Goal: Feedback & Contribution: Leave review/rating

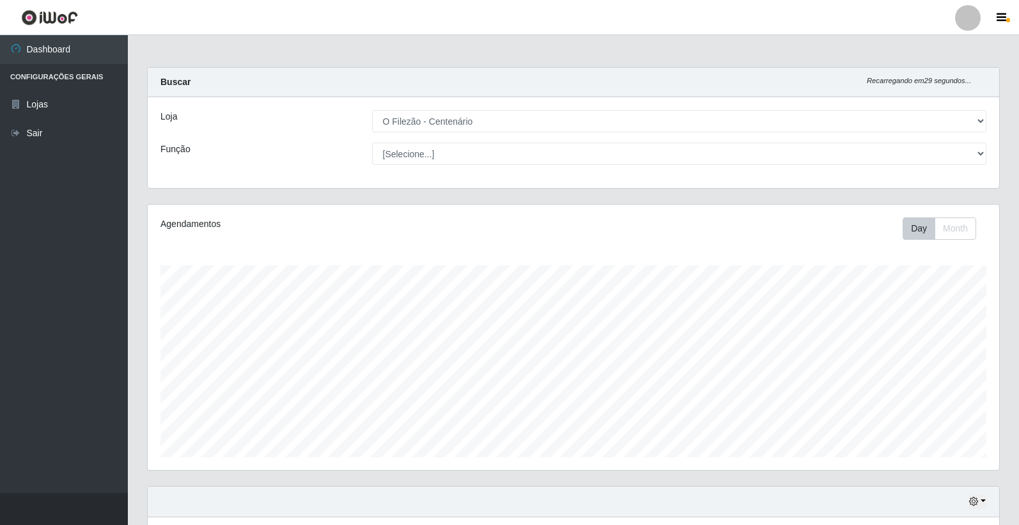
select select "203"
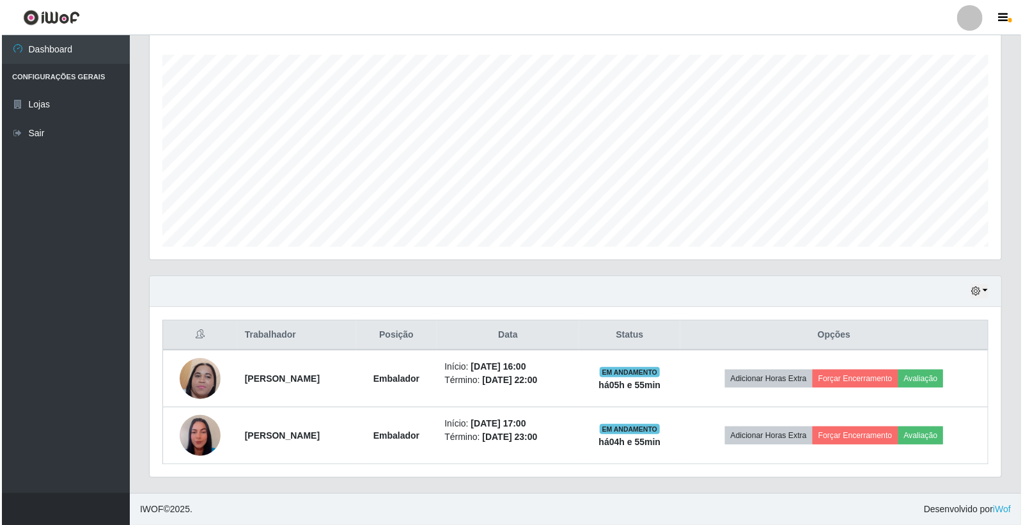
scroll to position [265, 852]
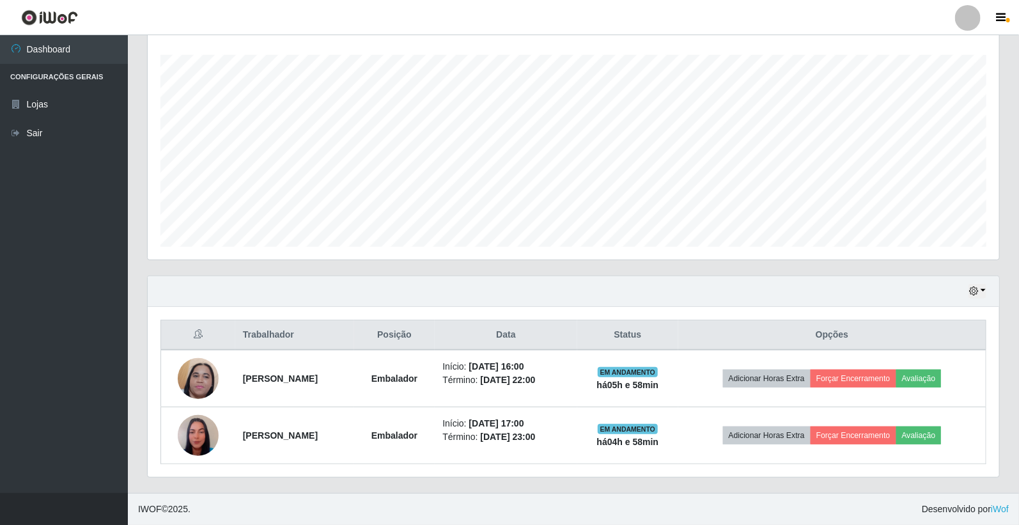
click at [618, 497] on footer "IWOF © 2025 . Desenvolvido por iWof" at bounding box center [574, 509] width 892 height 32
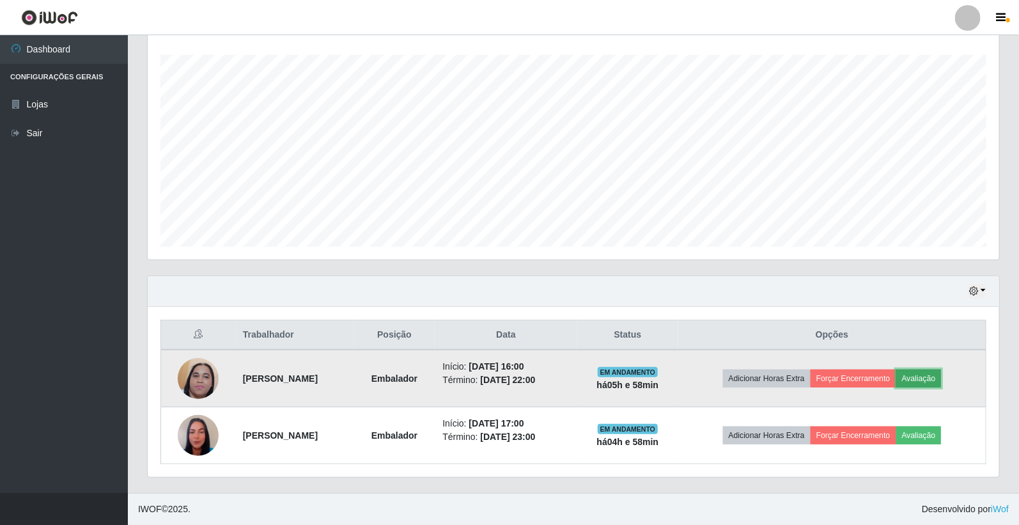
click at [926, 377] on button "Avaliação" at bounding box center [919, 379] width 45 height 18
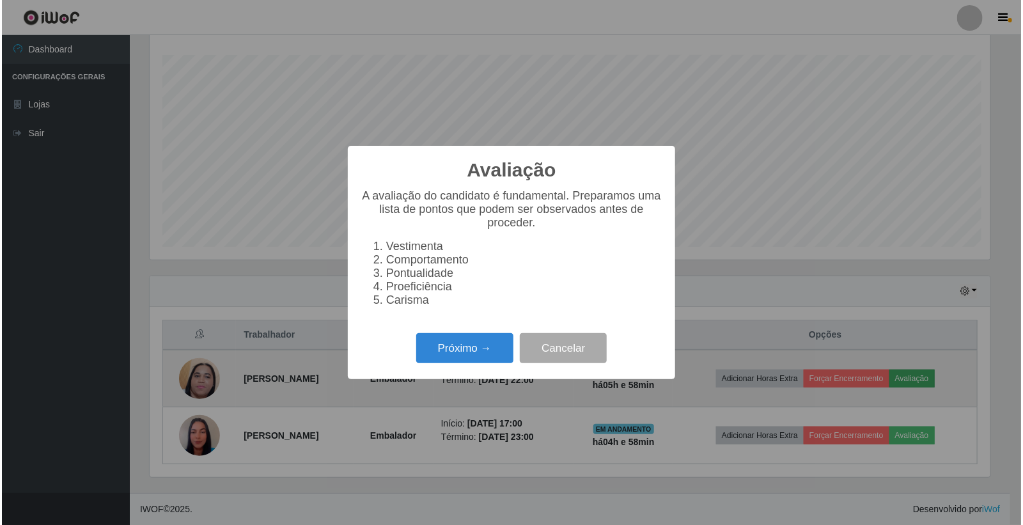
scroll to position [265, 844]
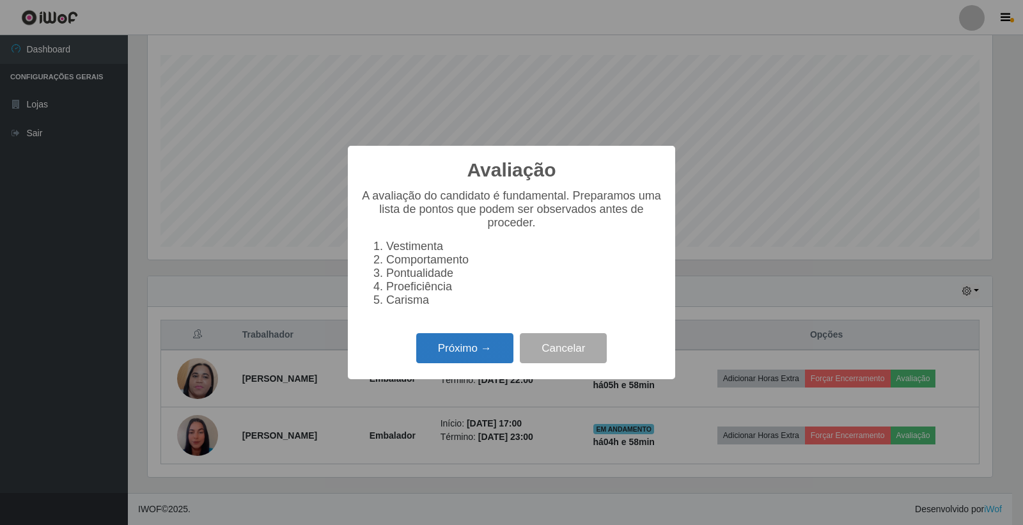
click at [452, 343] on button "Próximo →" at bounding box center [464, 348] width 97 height 30
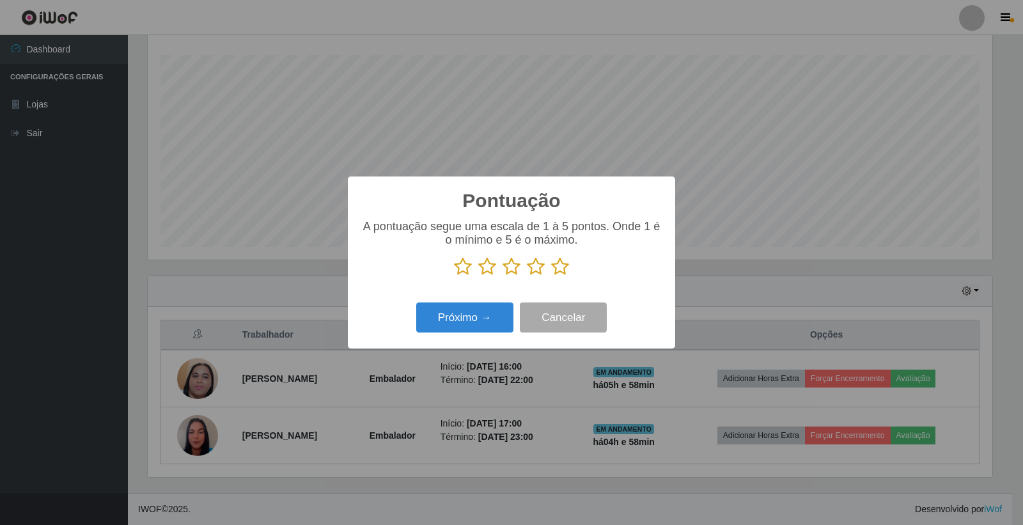
click at [562, 269] on icon at bounding box center [560, 266] width 18 height 19
click at [551, 276] on input "radio" at bounding box center [551, 276] width 0 height 0
click at [486, 315] on button "Próximo →" at bounding box center [464, 318] width 97 height 30
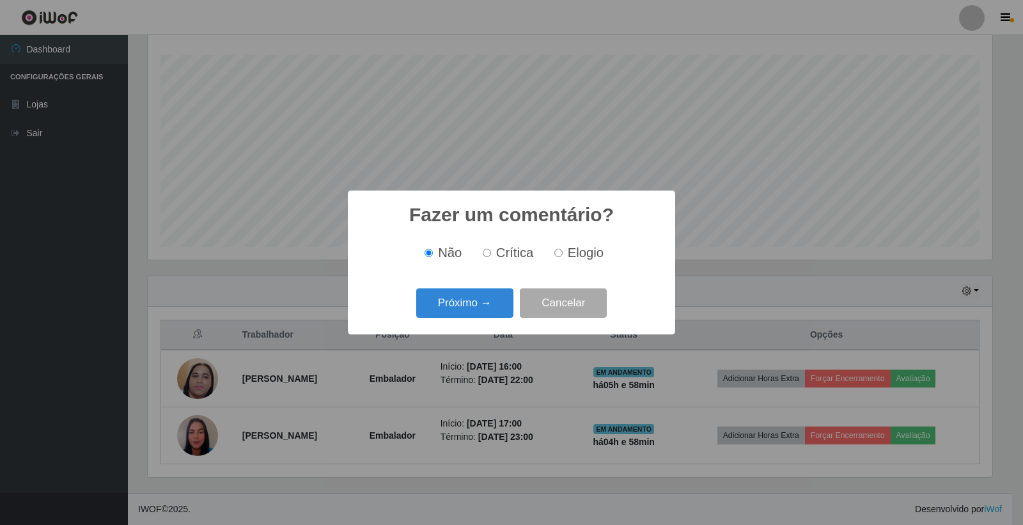
click at [564, 255] on label "Elogio" at bounding box center [576, 253] width 54 height 15
click at [563, 255] on input "Elogio" at bounding box center [558, 253] width 8 height 8
radio input "true"
click at [474, 299] on button "Próximo →" at bounding box center [464, 303] width 97 height 30
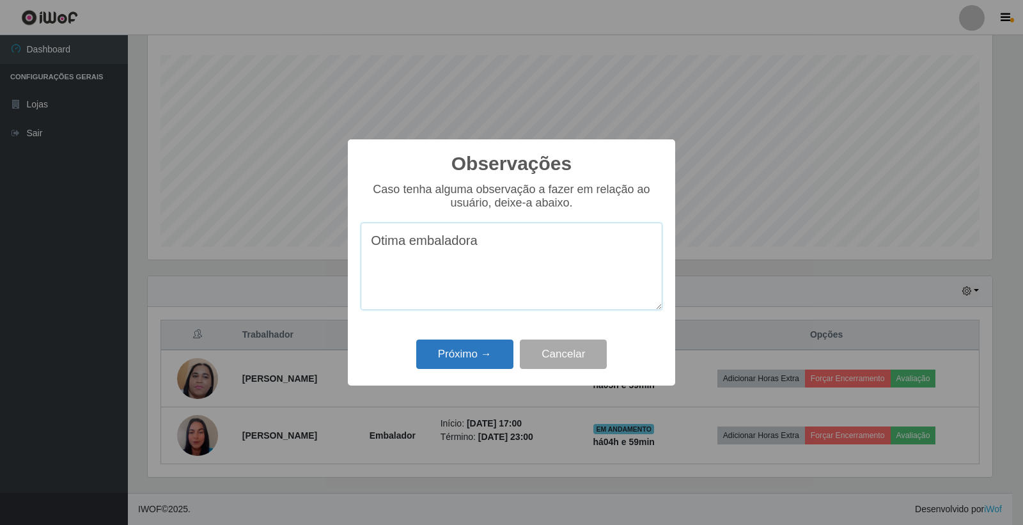
type textarea "Otima embaladora"
drag, startPoint x: 440, startPoint y: 346, endPoint x: 474, endPoint y: 340, distance: 34.4
click at [441, 346] on button "Próximo →" at bounding box center [464, 355] width 97 height 30
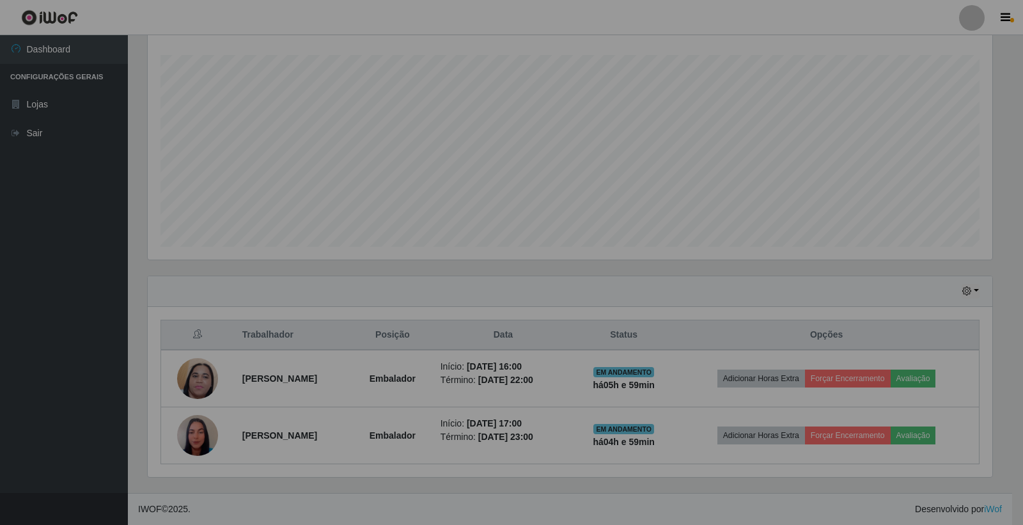
scroll to position [265, 852]
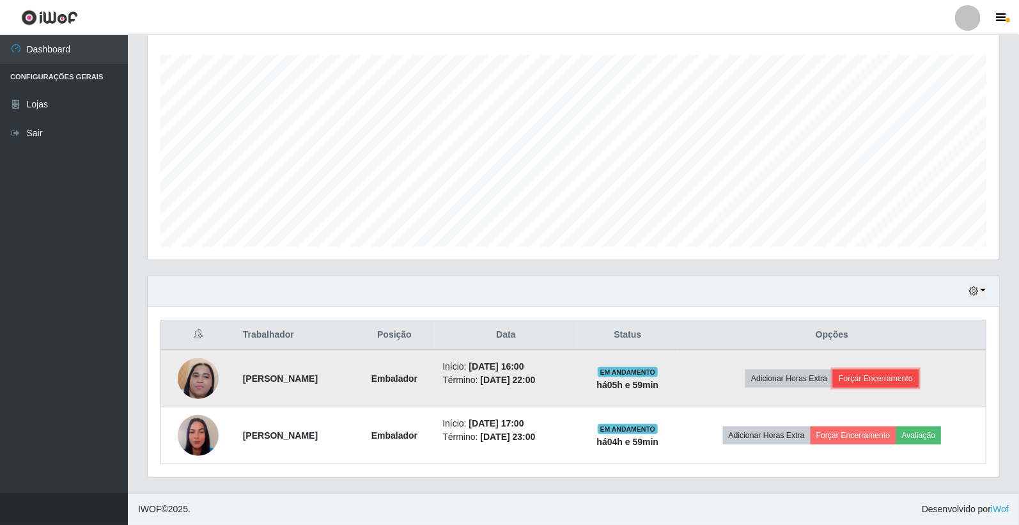
click at [905, 377] on button "Forçar Encerramento" at bounding box center [876, 379] width 86 height 18
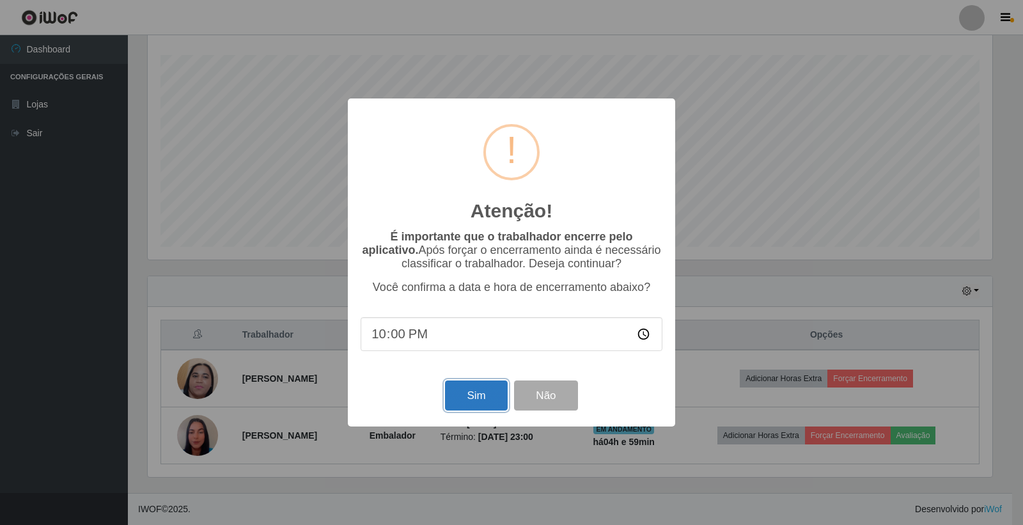
click at [480, 400] on button "Sim" at bounding box center [476, 396] width 62 height 30
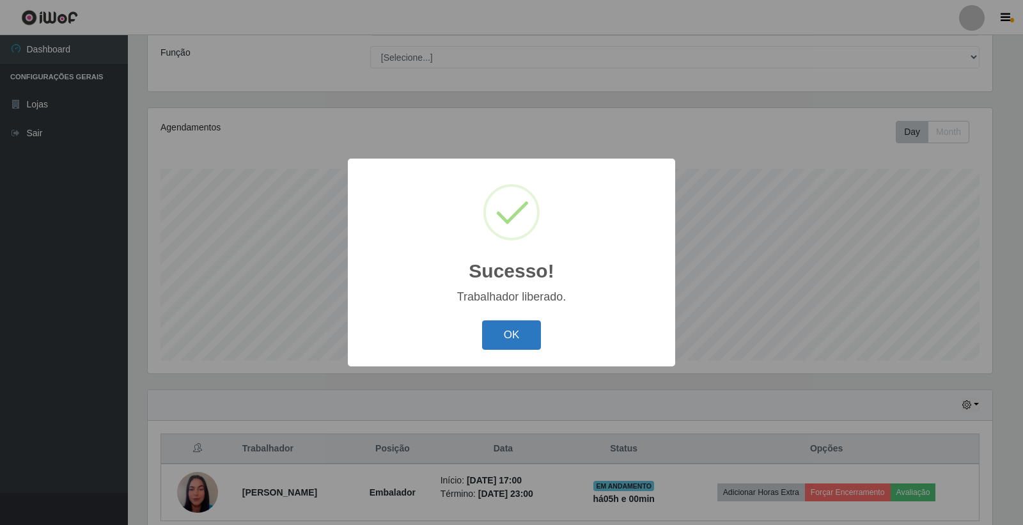
click at [519, 336] on button "OK" at bounding box center [511, 335] width 59 height 30
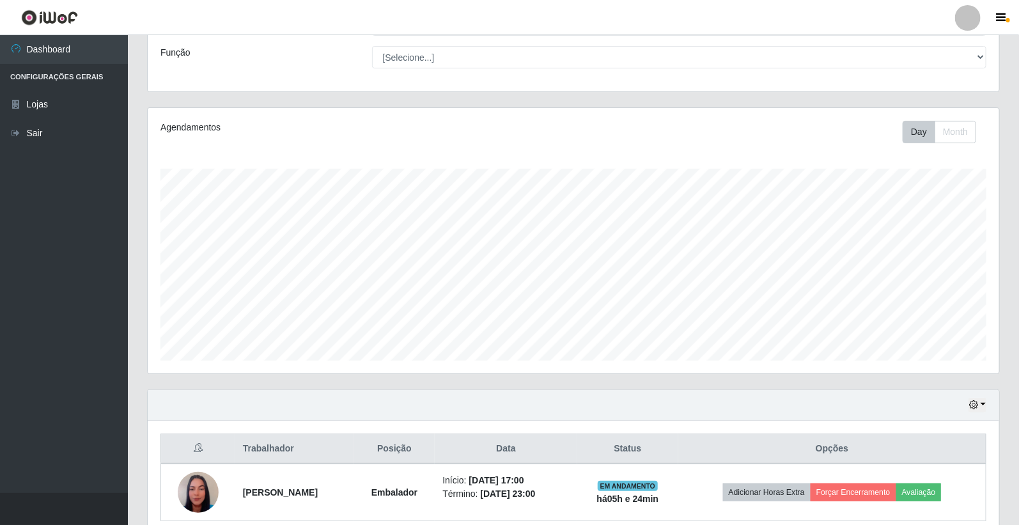
scroll to position [153, 0]
